Goal: Task Accomplishment & Management: Use online tool/utility

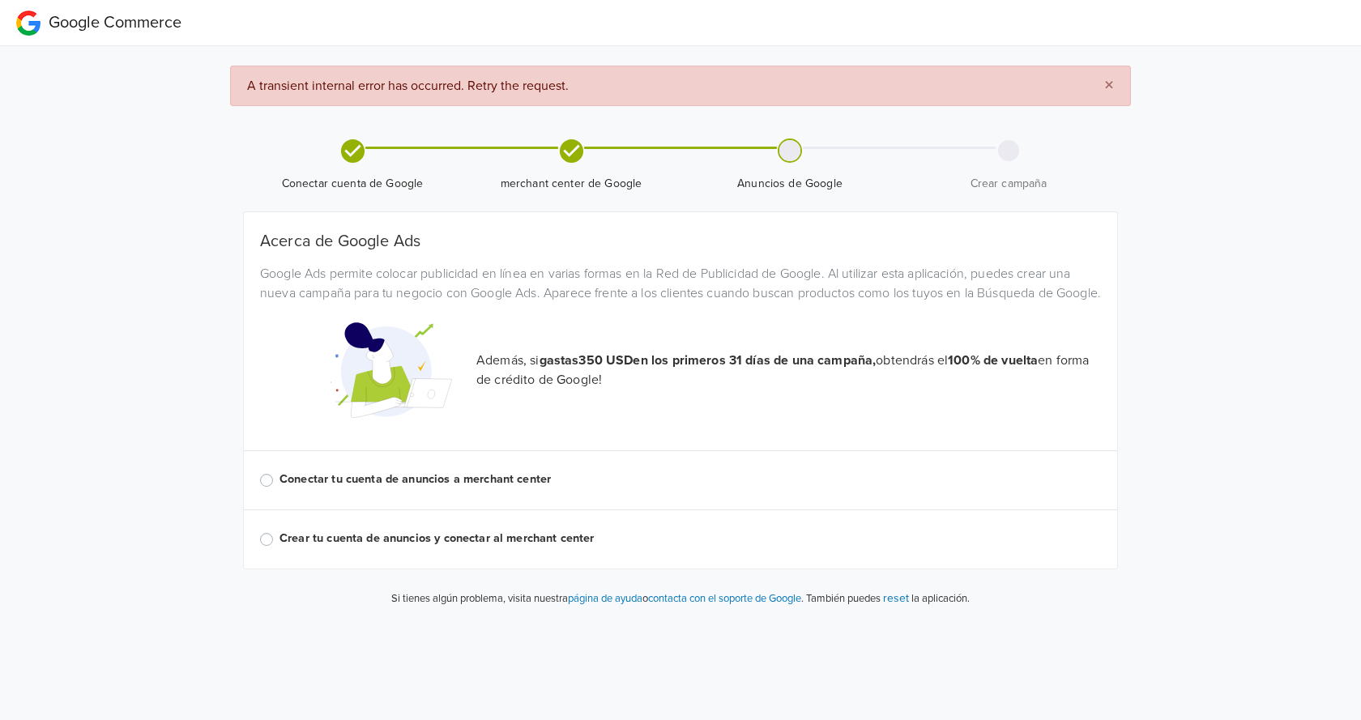
click at [279, 488] on label "Conectar tu cuenta de anuncios a merchant center" at bounding box center [689, 480] width 821 height 18
click at [0, 0] on input "Conectar tu cuenta de anuncios a merchant center" at bounding box center [0, 0] width 0 height 0
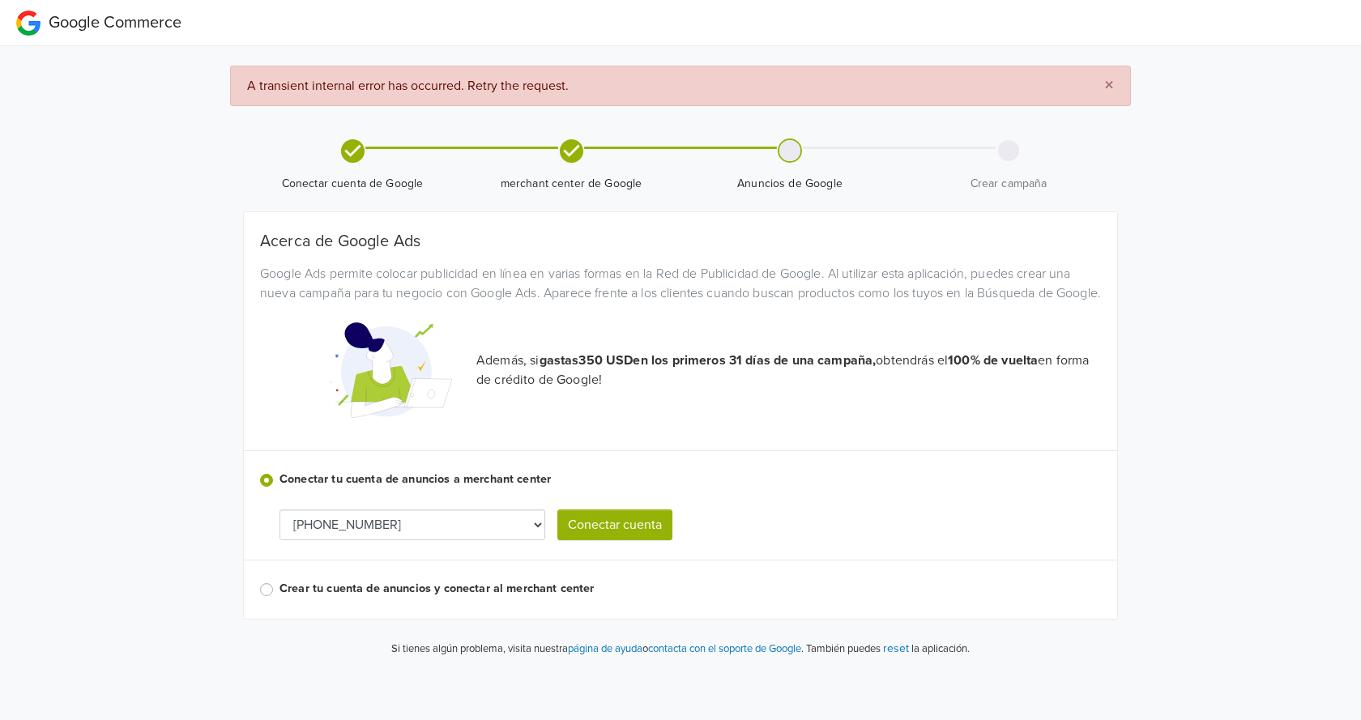
select select "9288188207"
click at [597, 540] on button "Conectar cuenta" at bounding box center [614, 524] width 115 height 31
select select "9288188207"
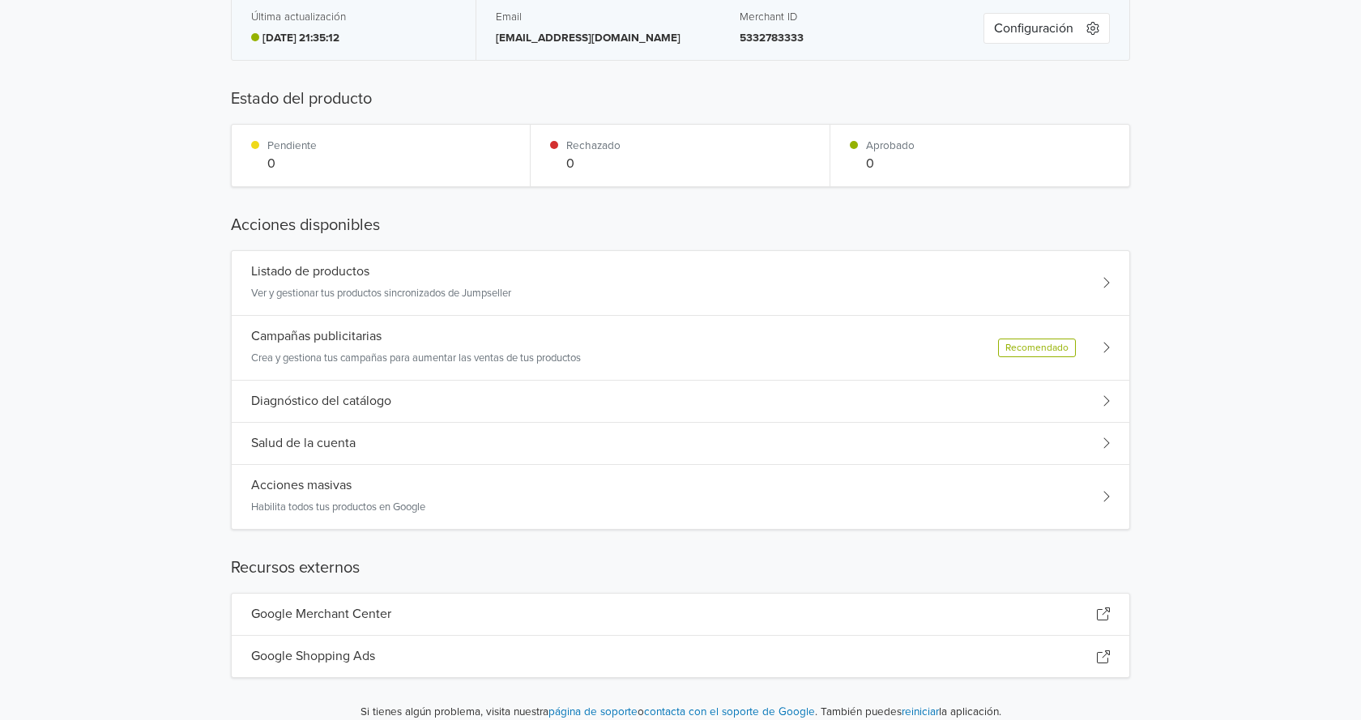
scroll to position [68, 0]
click at [425, 442] on div "Salud de la cuenta" at bounding box center [680, 445] width 897 height 42
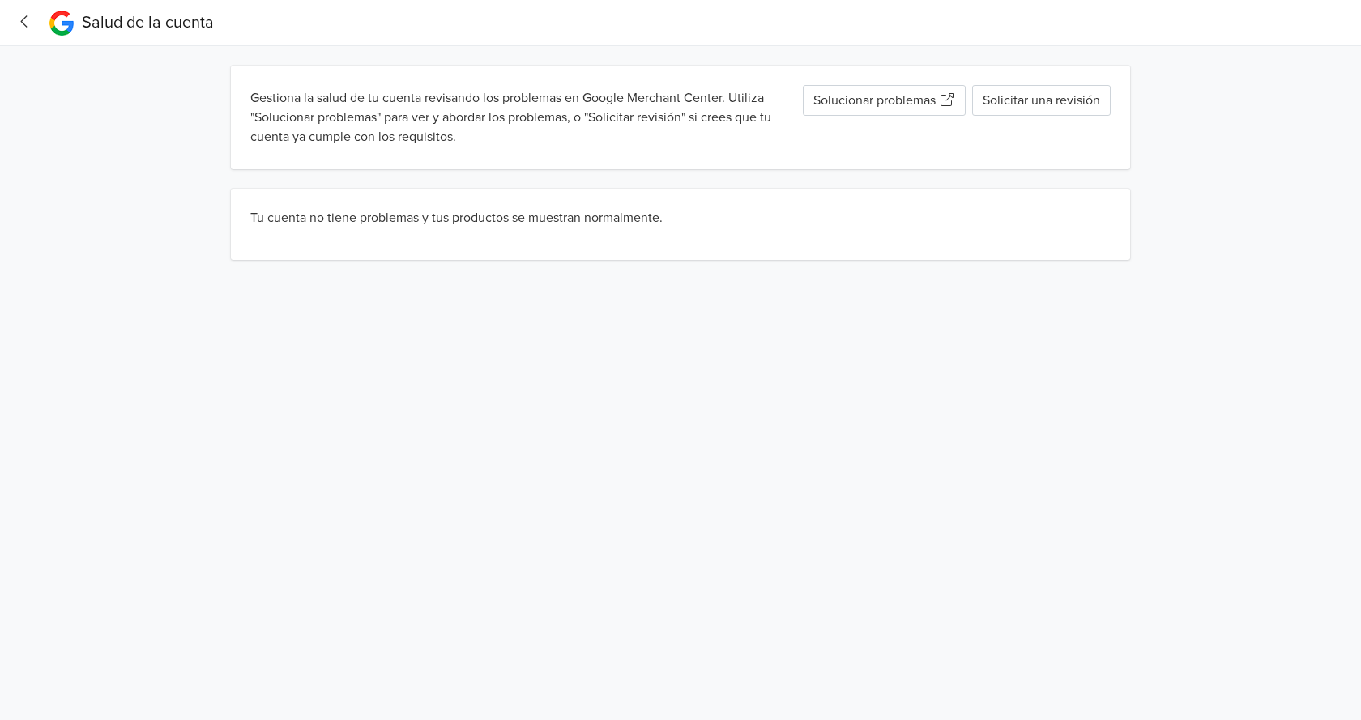
scroll to position [0, 0]
click at [893, 99] on link "Solucionar problemas" at bounding box center [884, 100] width 163 height 31
